Goal: Task Accomplishment & Management: Manage account settings

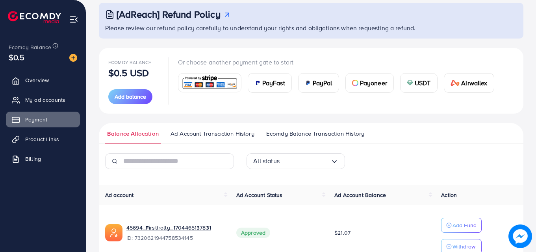
scroll to position [88, 0]
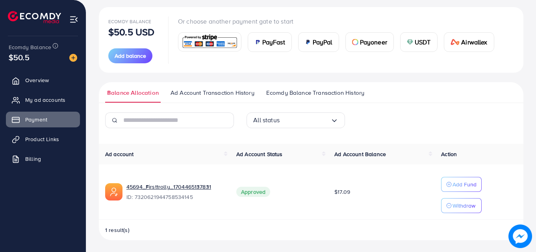
scroll to position [88, 0]
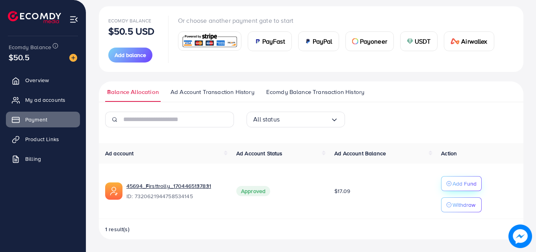
click at [458, 183] on p "Add Fund" at bounding box center [464, 183] width 24 height 9
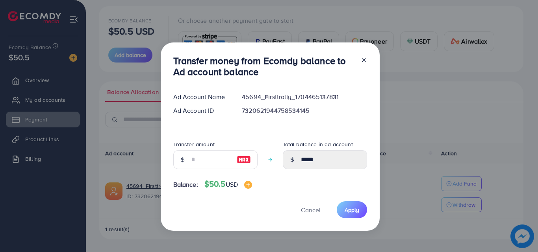
click at [362, 57] on icon at bounding box center [364, 60] width 6 height 6
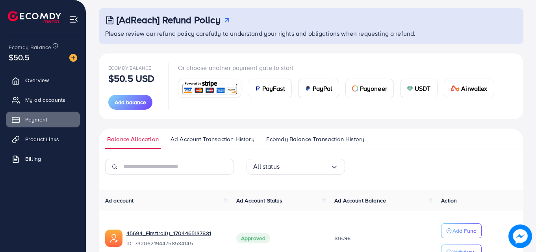
scroll to position [88, 0]
